Goal: Use online tool/utility: Utilize a website feature to perform a specific function

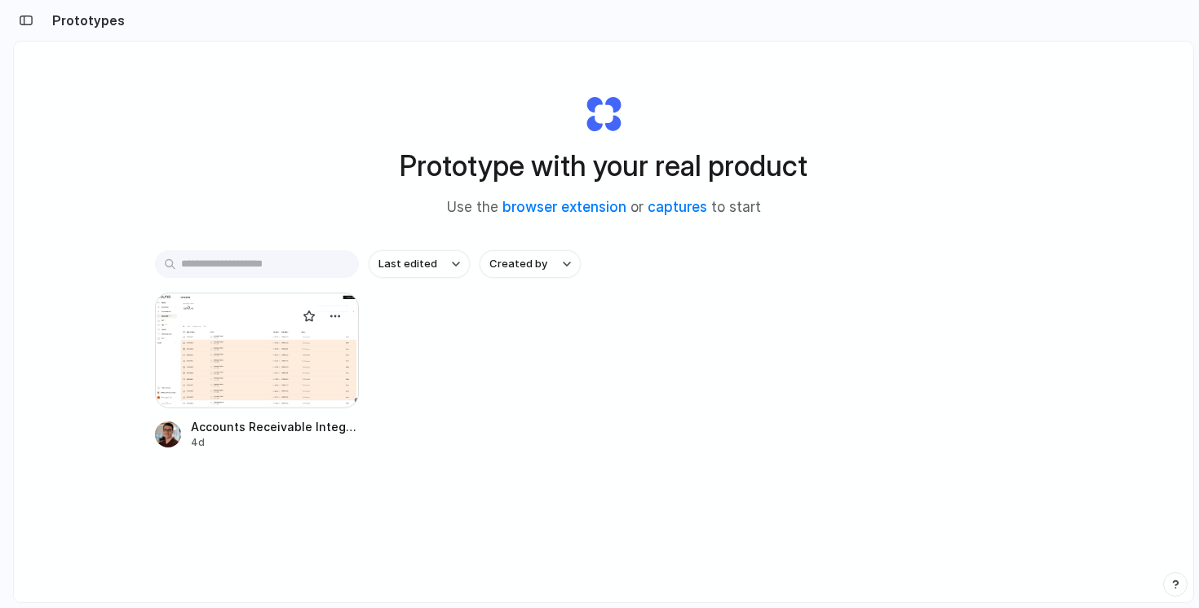
click at [253, 337] on div at bounding box center [257, 351] width 204 height 116
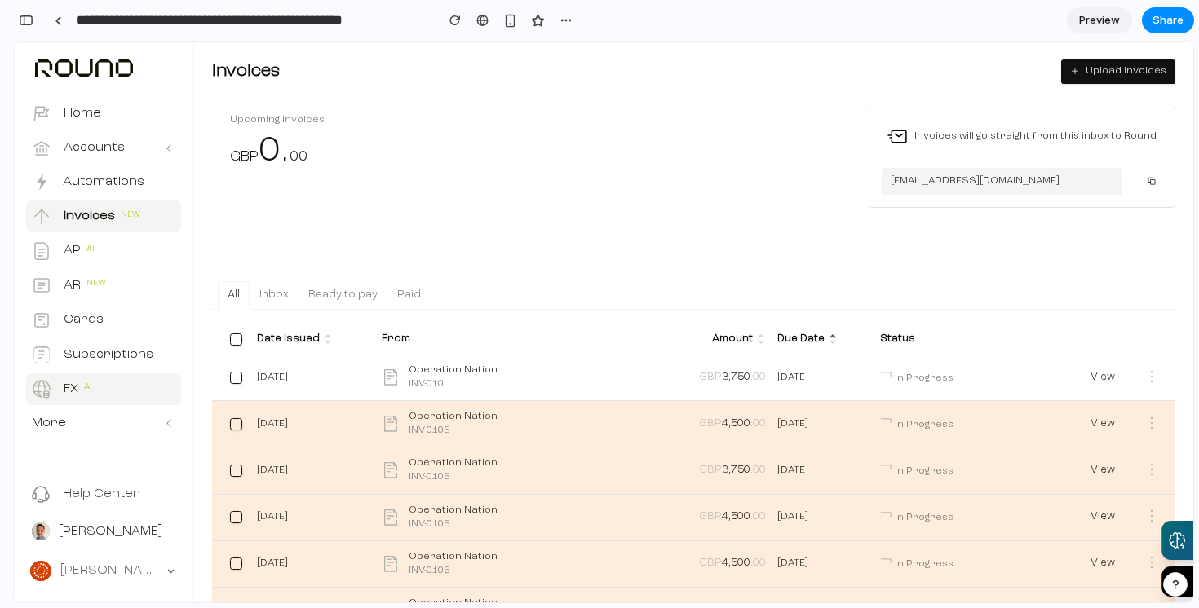
click at [97, 387] on div "FX AI" at bounding box center [65, 389] width 66 height 20
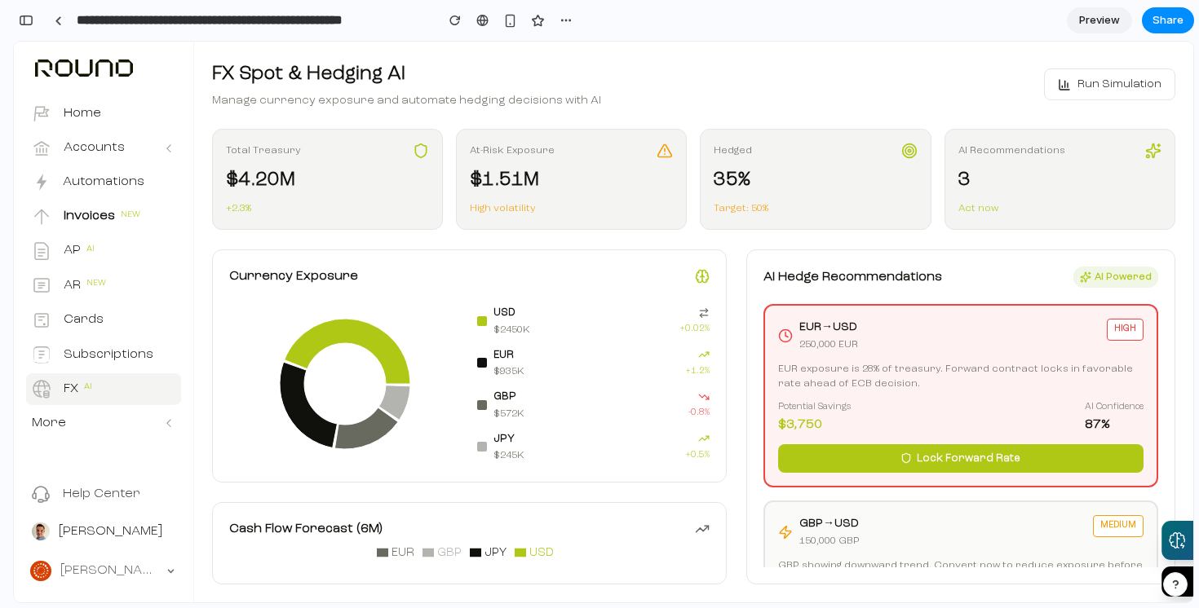
click at [1033, 277] on div "AI Hedge Recommendations AI Powered" at bounding box center [960, 277] width 395 height 21
click at [679, 90] on div "FX Spot & Hedging AI Manage currency exposure and automate hedging decisions wi…" at bounding box center [693, 85] width 963 height 50
click at [988, 402] on div "Potential Savings $ 3,750 AI Confidence 87 %" at bounding box center [960, 417] width 365 height 33
click at [952, 275] on div "AI Hedge Recommendations AI Powered" at bounding box center [960, 277] width 395 height 21
